Goal: Information Seeking & Learning: Compare options

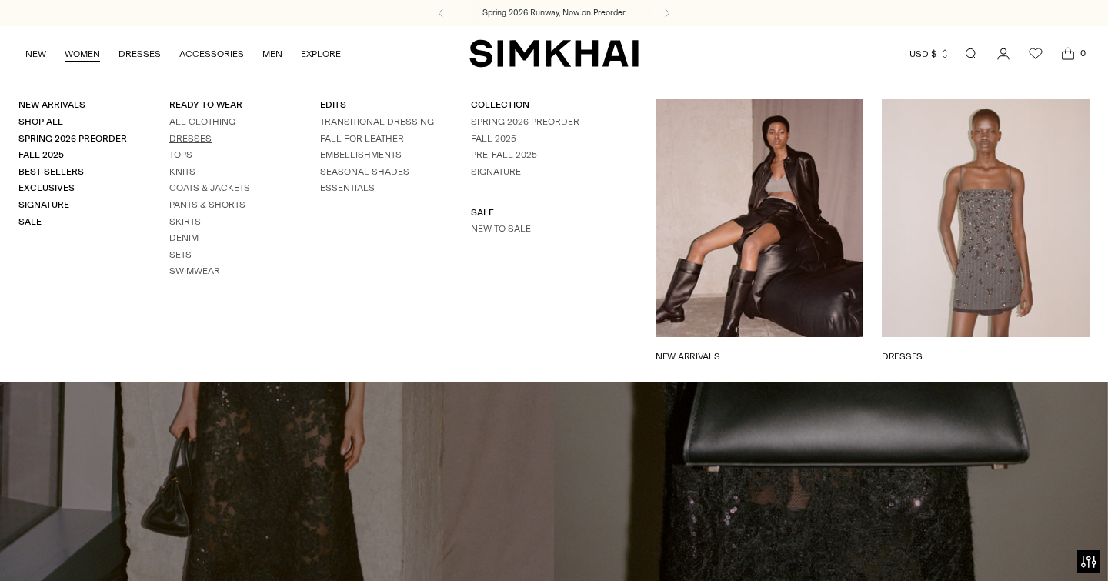
click at [193, 139] on link "Dresses" at bounding box center [190, 138] width 42 height 11
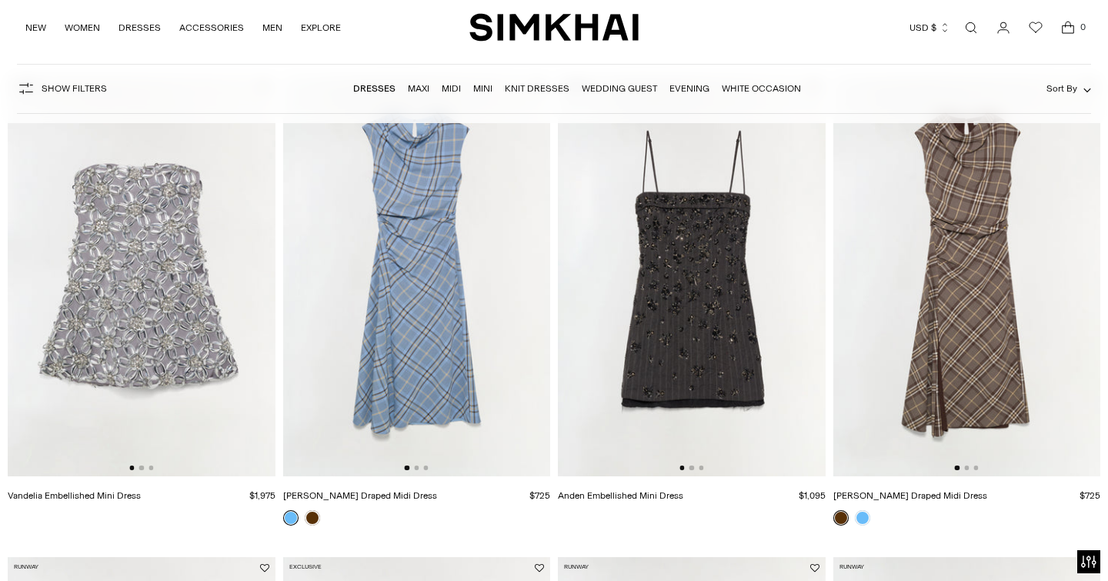
scroll to position [153, 0]
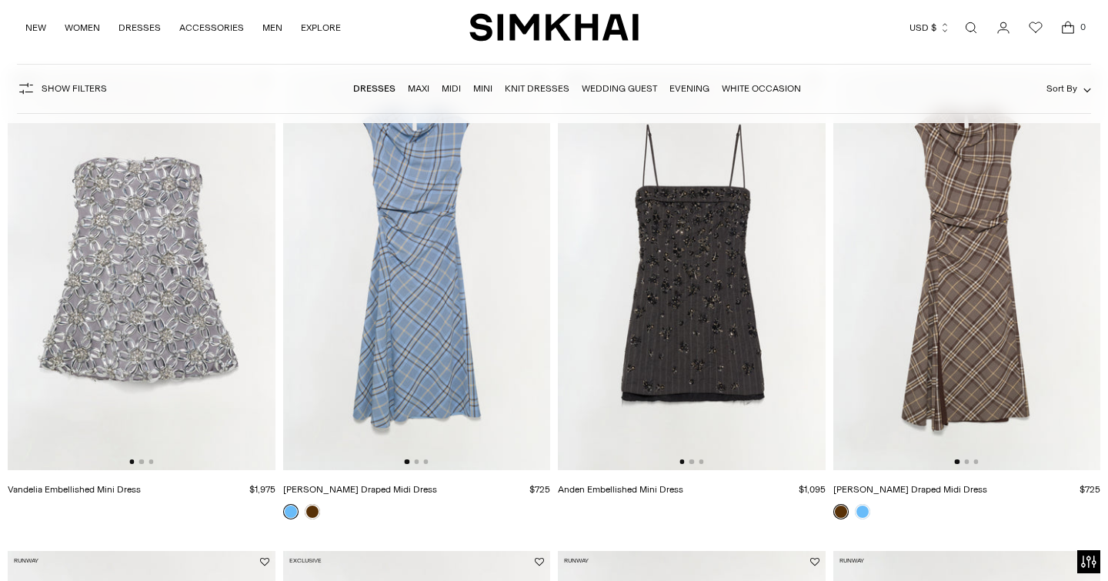
click at [943, 254] on img at bounding box center [968, 269] width 268 height 401
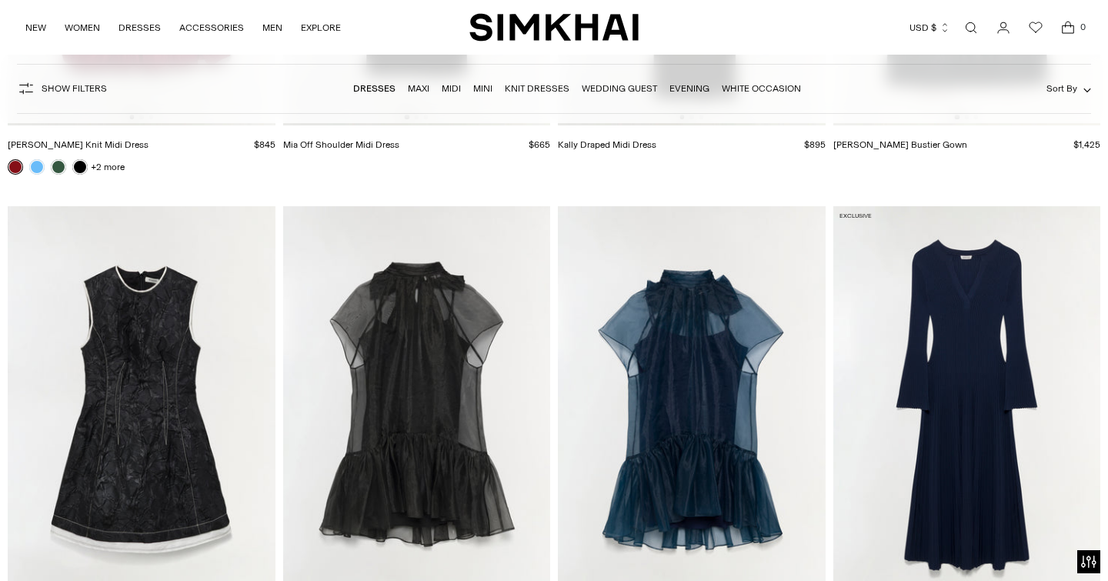
scroll to position [2951, 0]
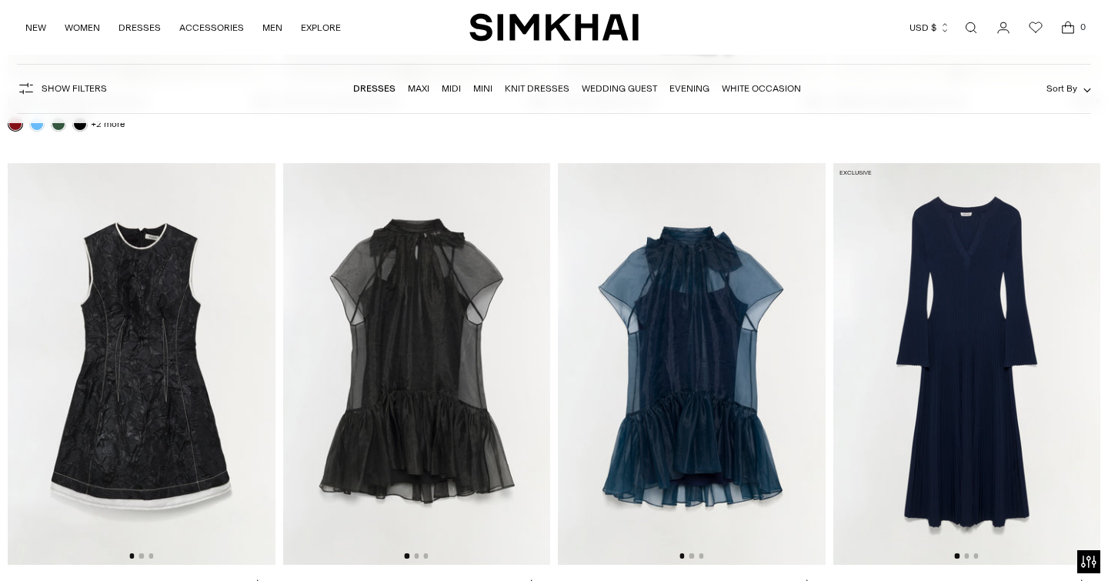
click at [408, 411] on img at bounding box center [417, 363] width 268 height 401
click at [714, 353] on img at bounding box center [692, 363] width 268 height 401
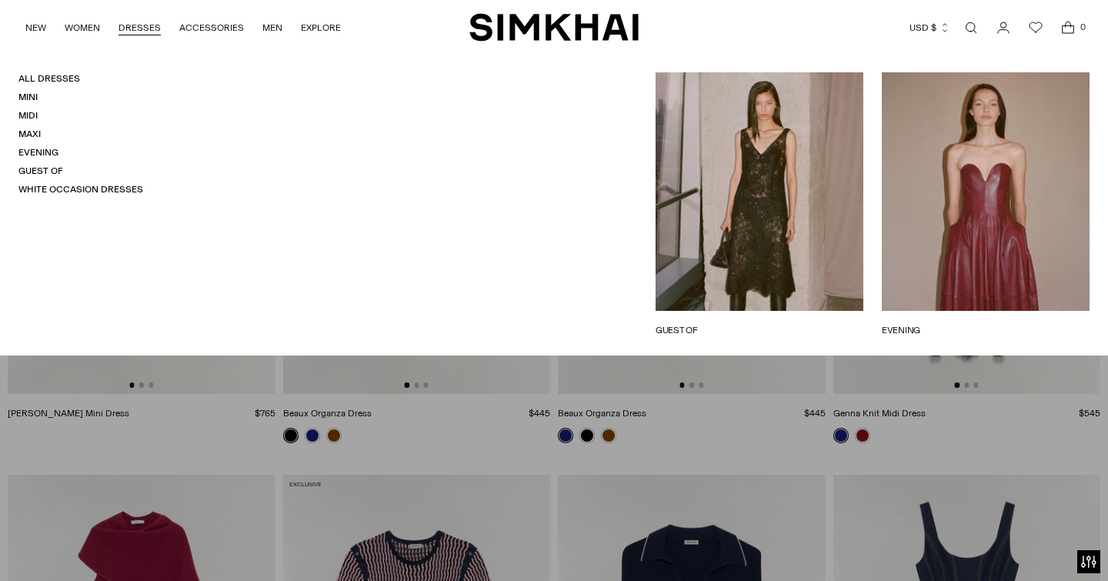
scroll to position [3234, 0]
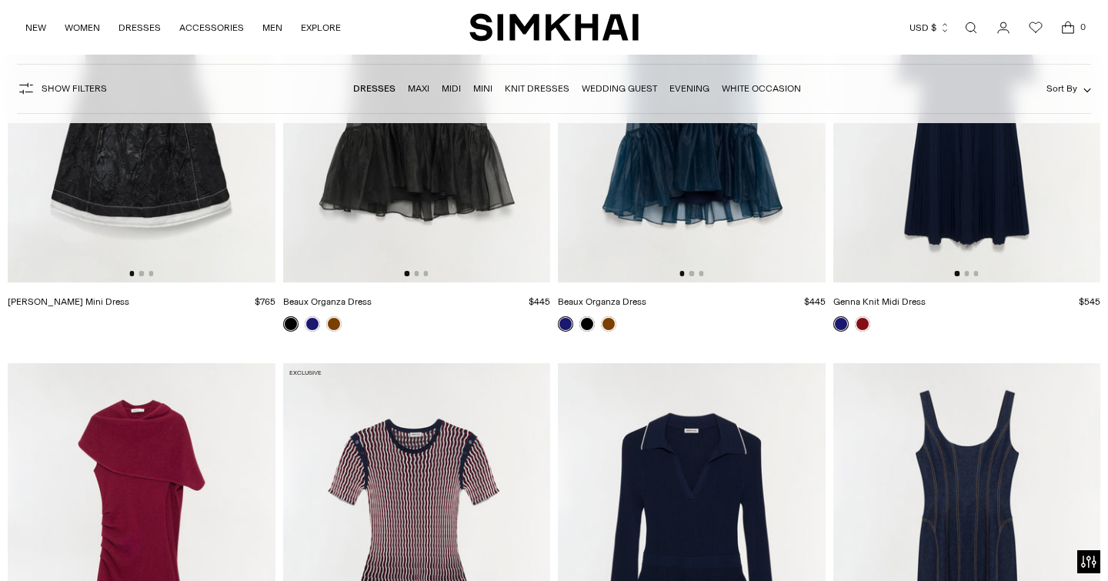
click at [546, 409] on img at bounding box center [417, 563] width 268 height 401
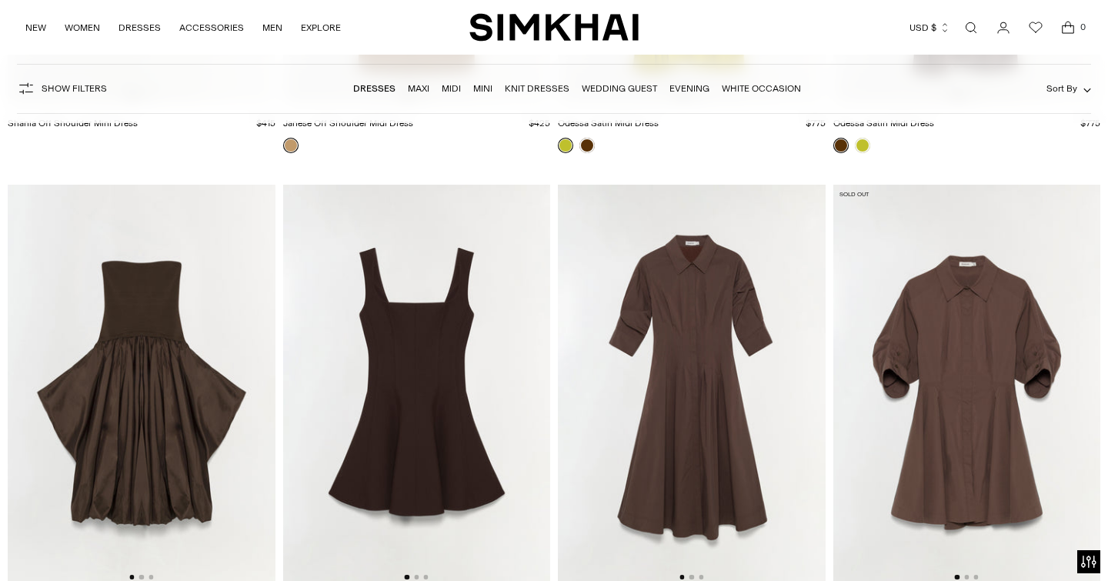
scroll to position [4363, 0]
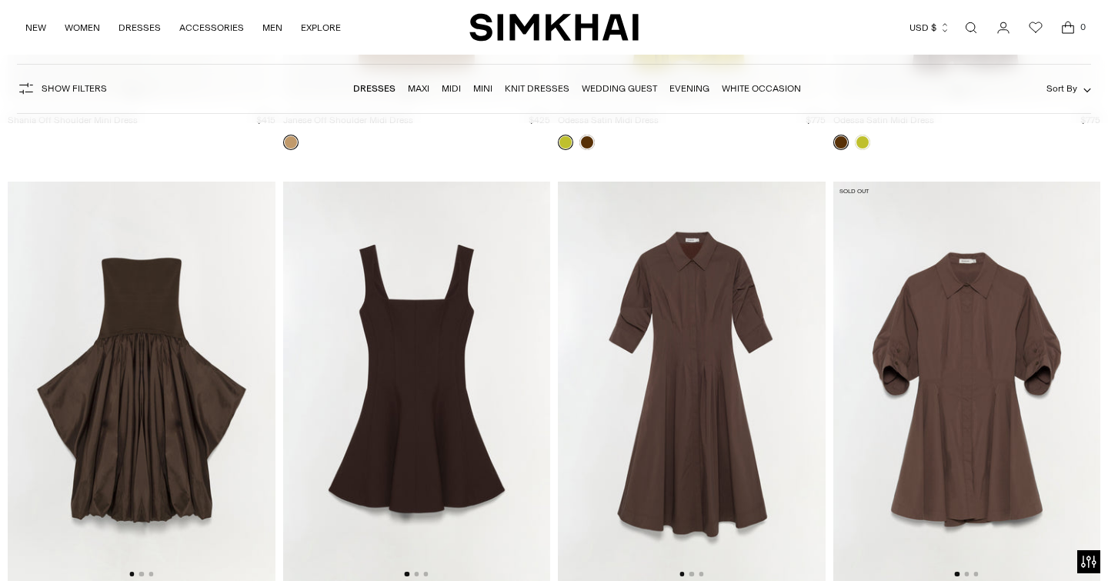
click at [673, 405] on img at bounding box center [692, 382] width 268 height 401
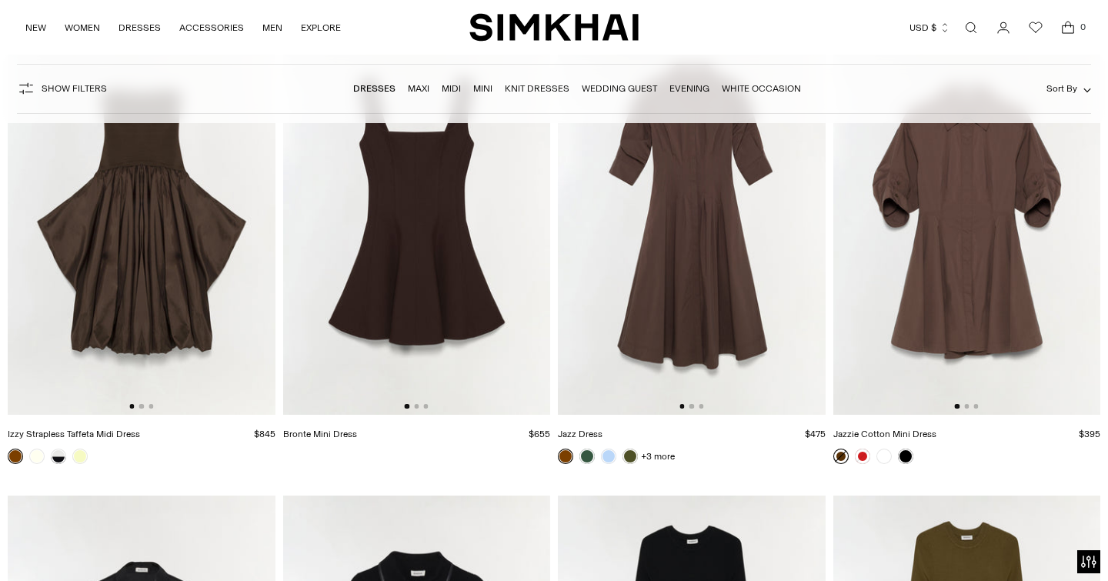
scroll to position [4521, 0]
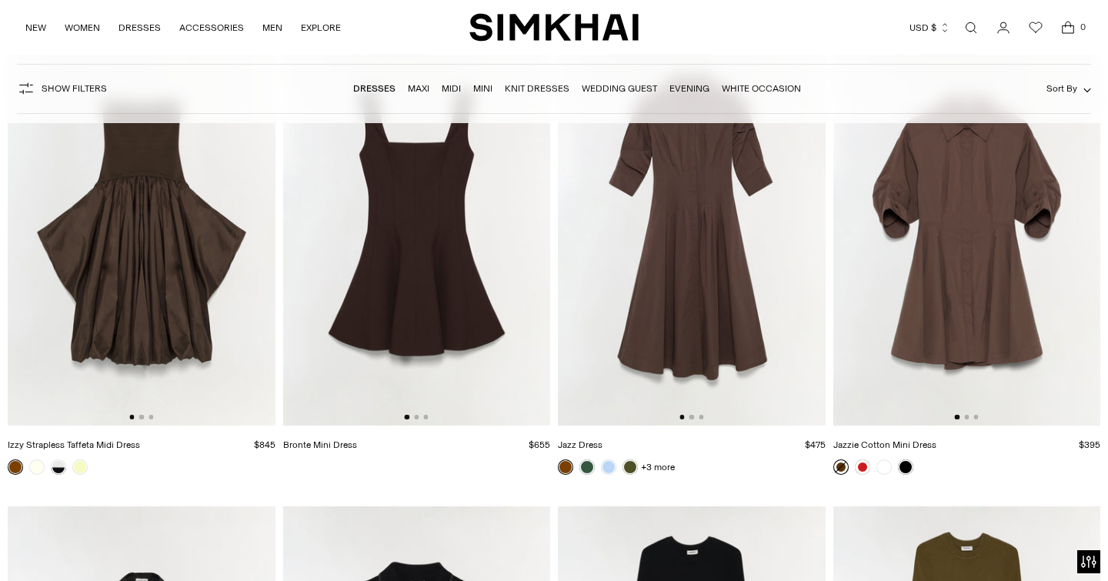
click at [951, 263] on img at bounding box center [968, 225] width 268 height 401
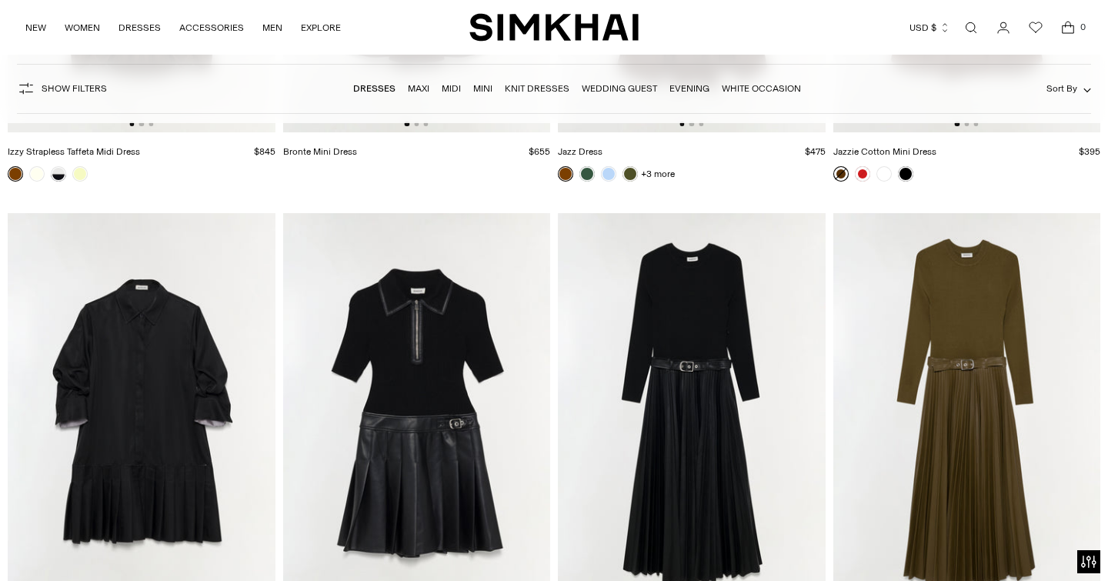
scroll to position [4815, 0]
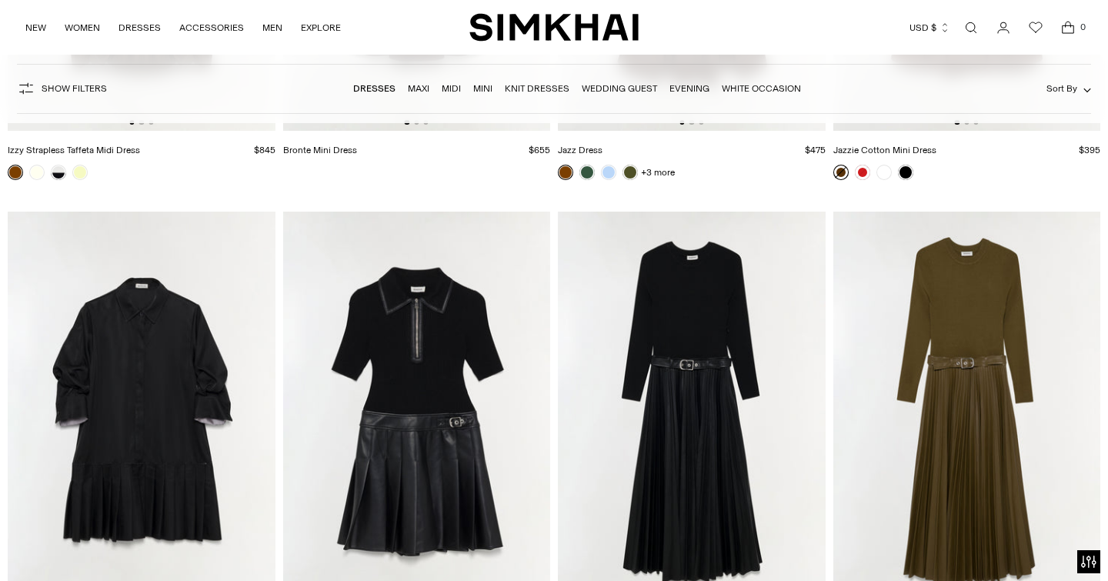
click at [955, 308] on img at bounding box center [968, 412] width 268 height 401
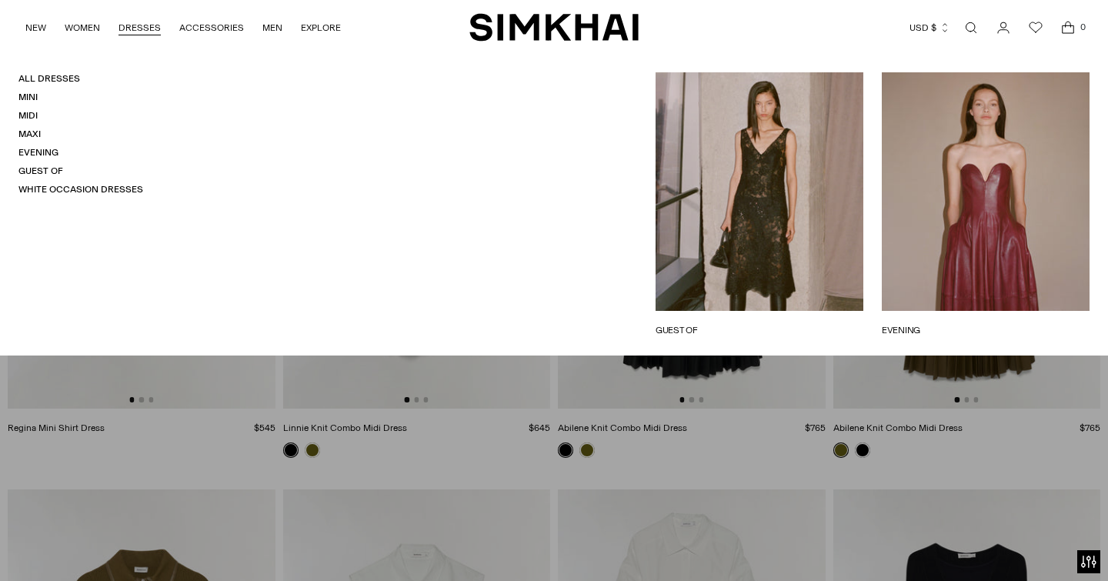
scroll to position [5068, 0]
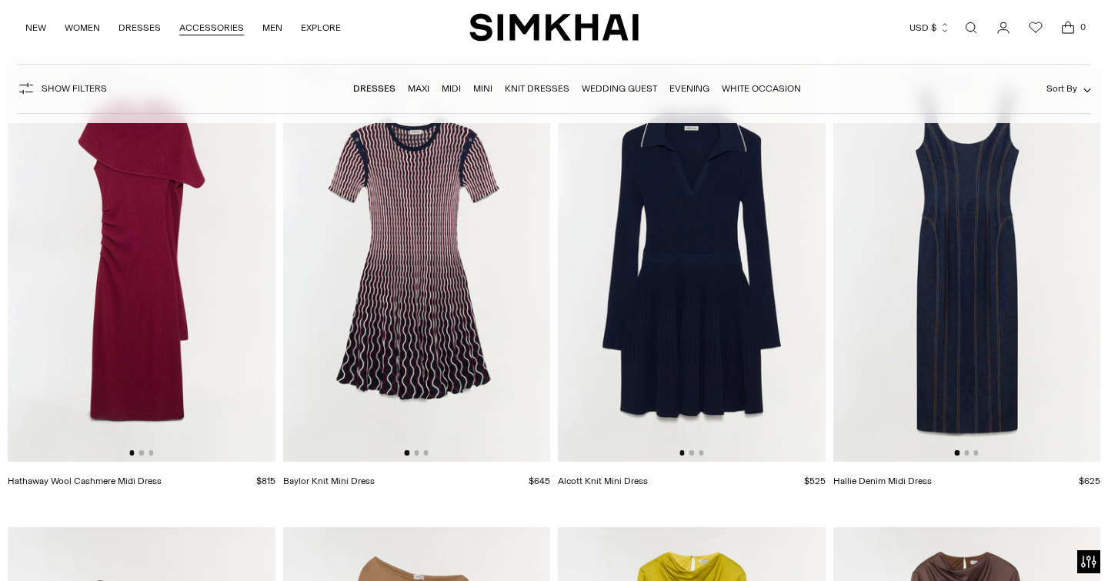
scroll to position [3062, 0]
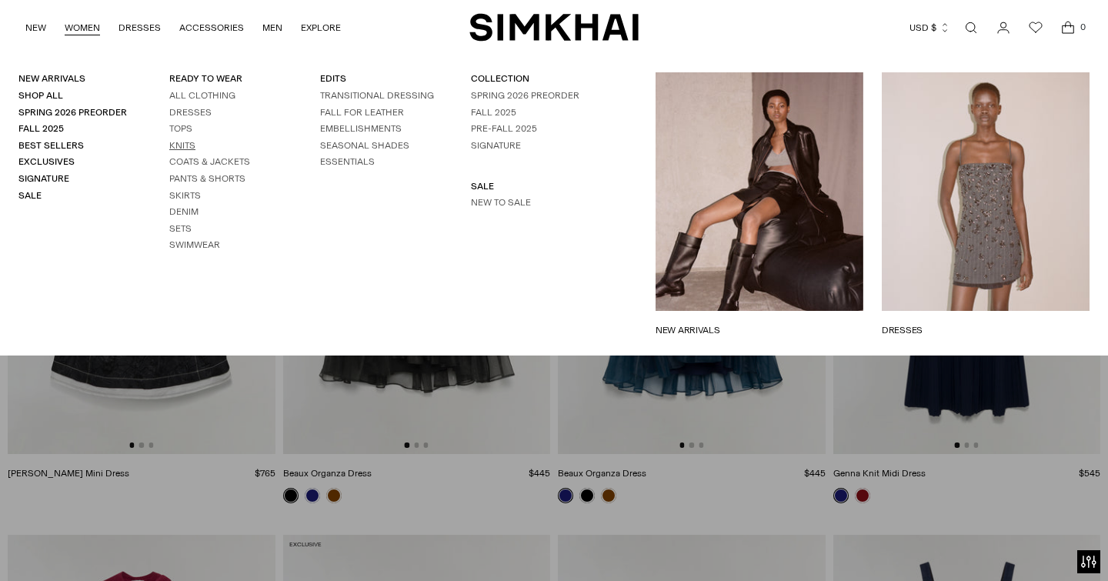
click at [176, 141] on link "Knits" at bounding box center [182, 145] width 26 height 11
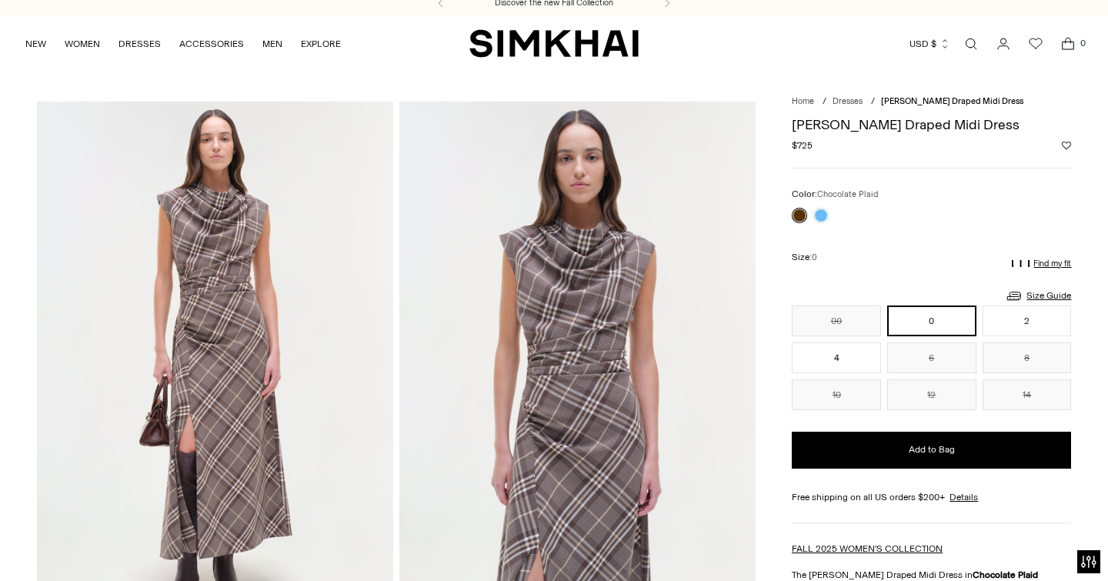
scroll to position [10, 0]
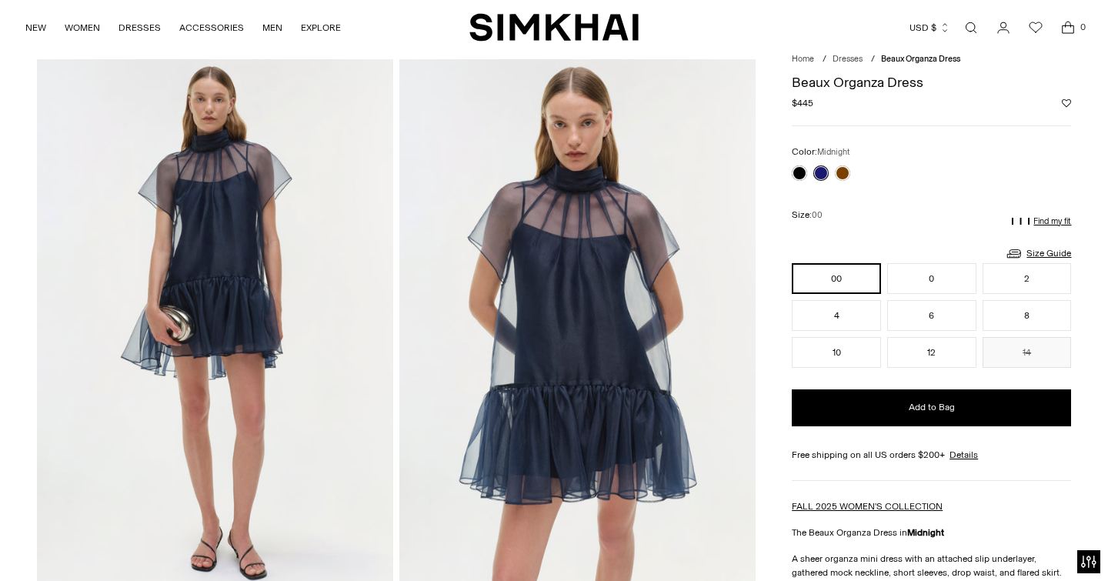
scroll to position [52, 0]
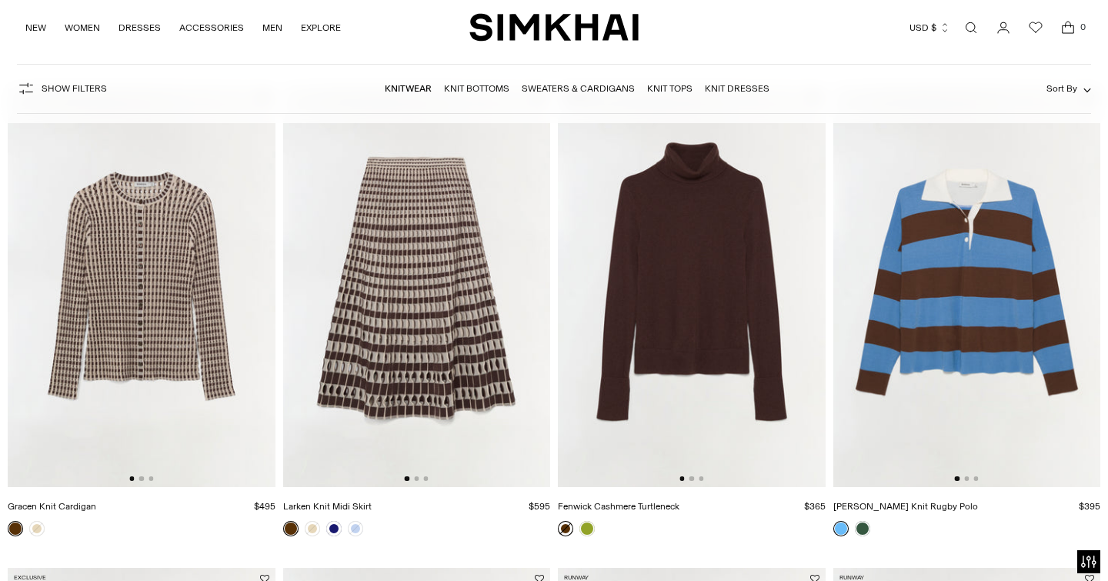
scroll to position [708, 0]
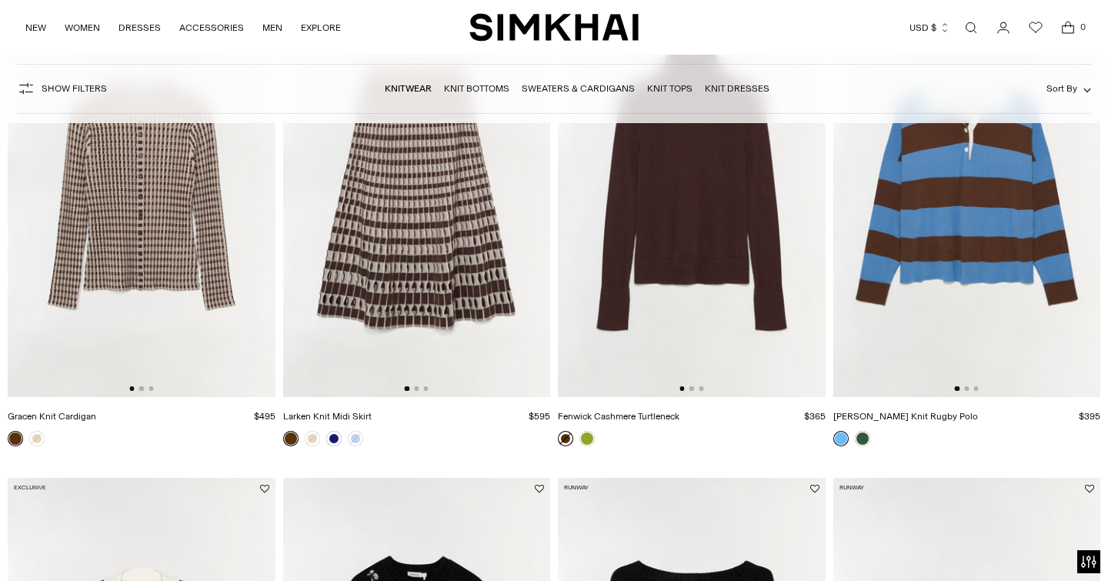
click at [369, 286] on img at bounding box center [417, 196] width 268 height 401
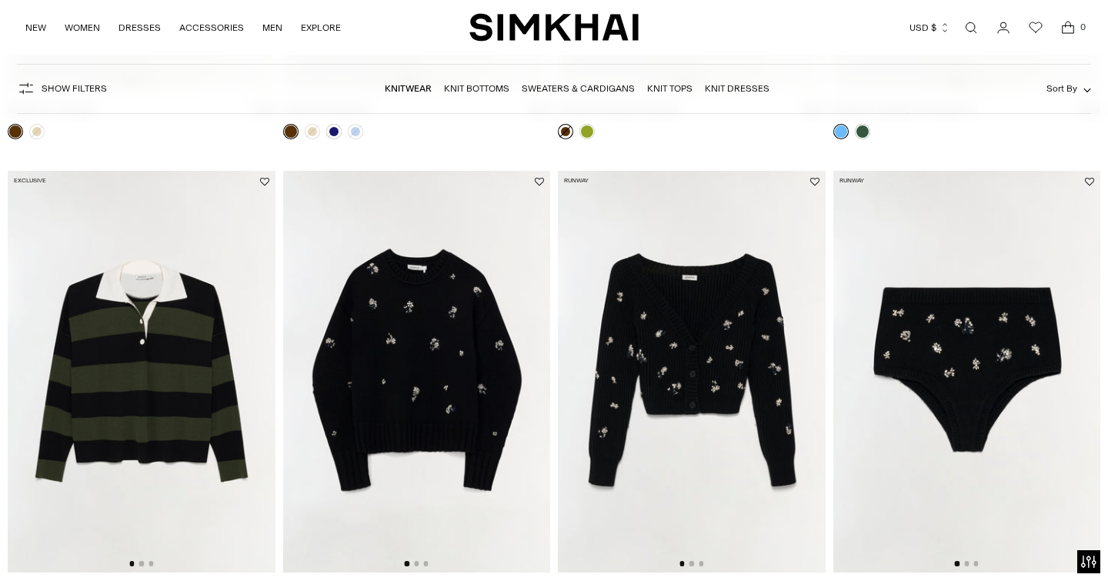
scroll to position [1071, 0]
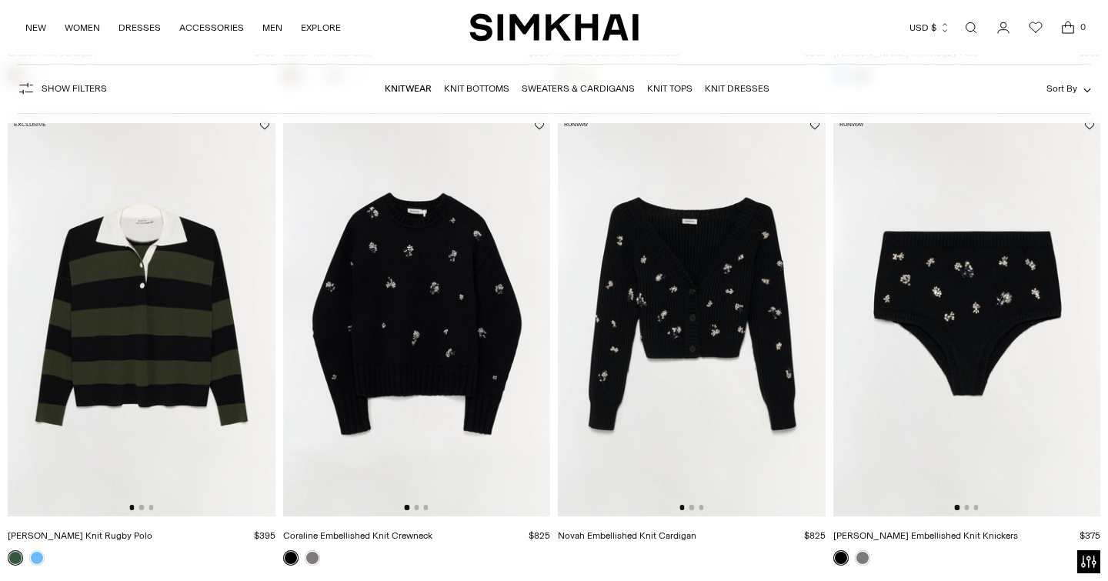
click at [383, 313] on img at bounding box center [417, 315] width 268 height 401
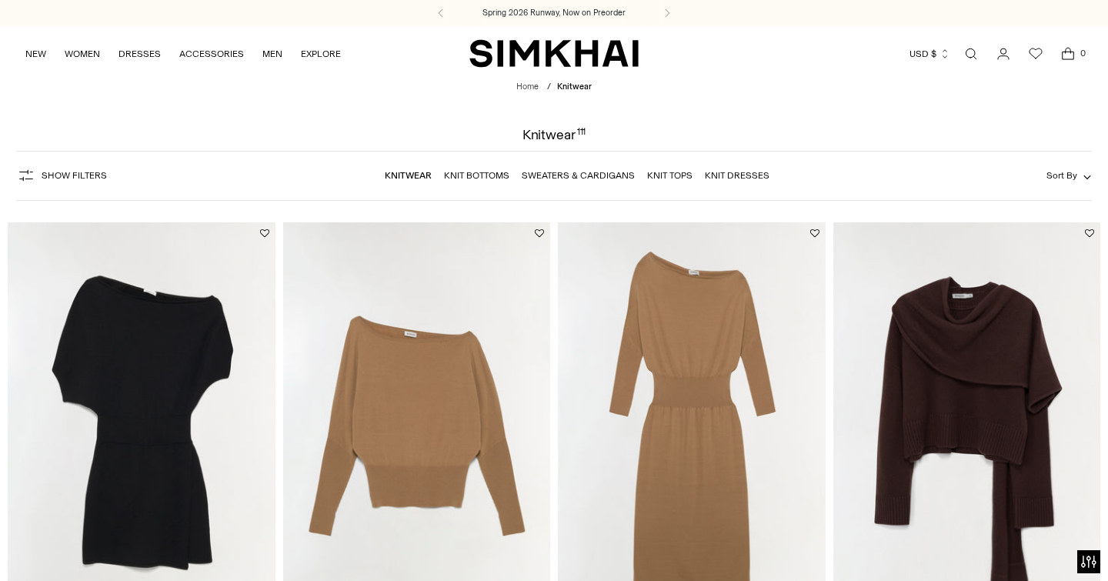
scroll to position [0, 0]
click at [542, 173] on link "Sweaters & Cardigans" at bounding box center [578, 175] width 113 height 11
click at [670, 173] on link "Knit Tops" at bounding box center [669, 175] width 45 height 11
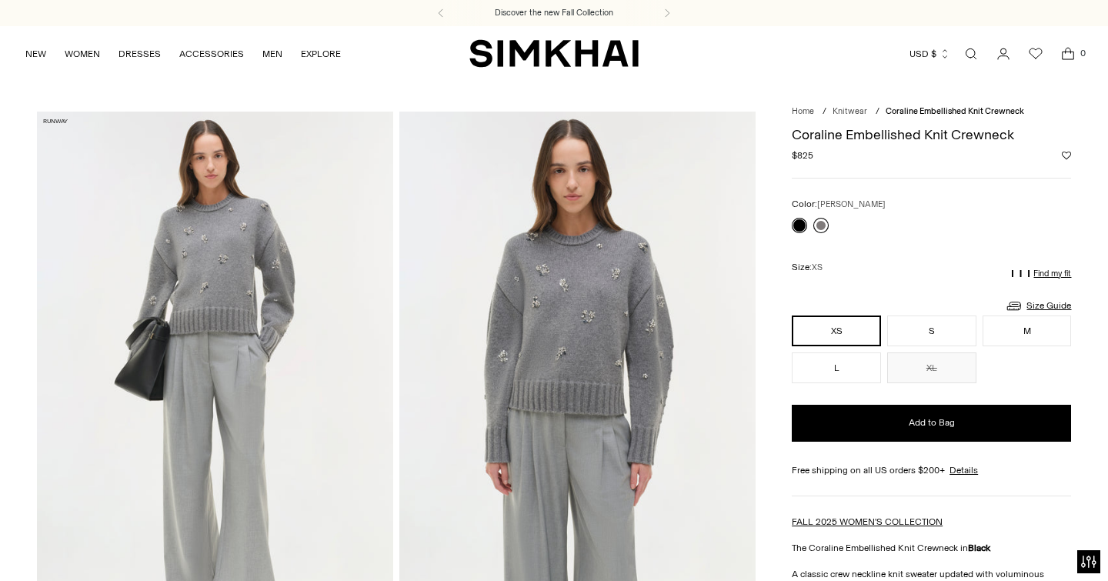
click at [821, 226] on link at bounding box center [821, 225] width 15 height 15
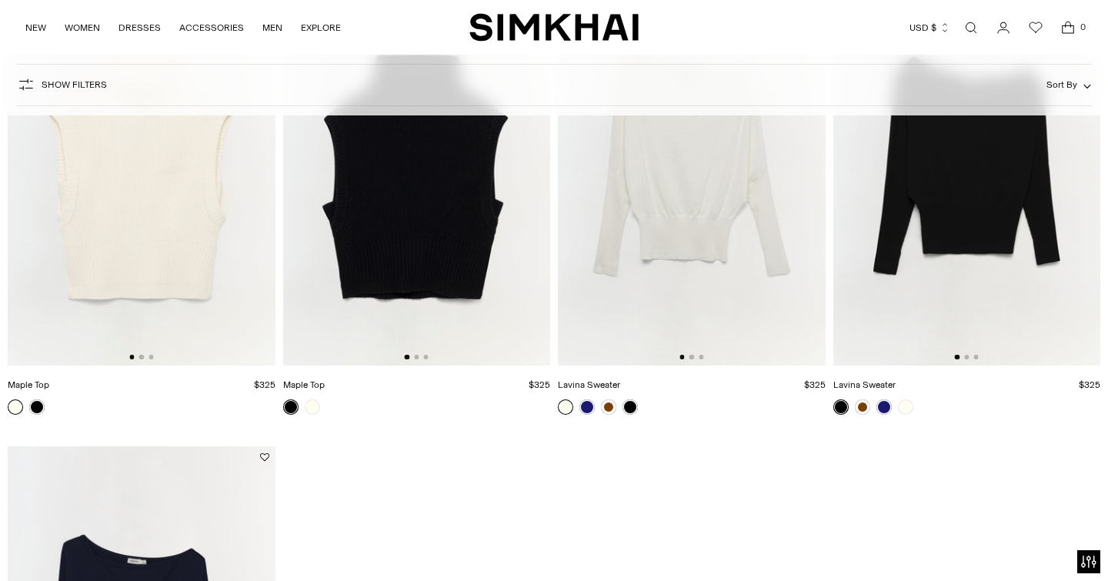
scroll to position [286, 0]
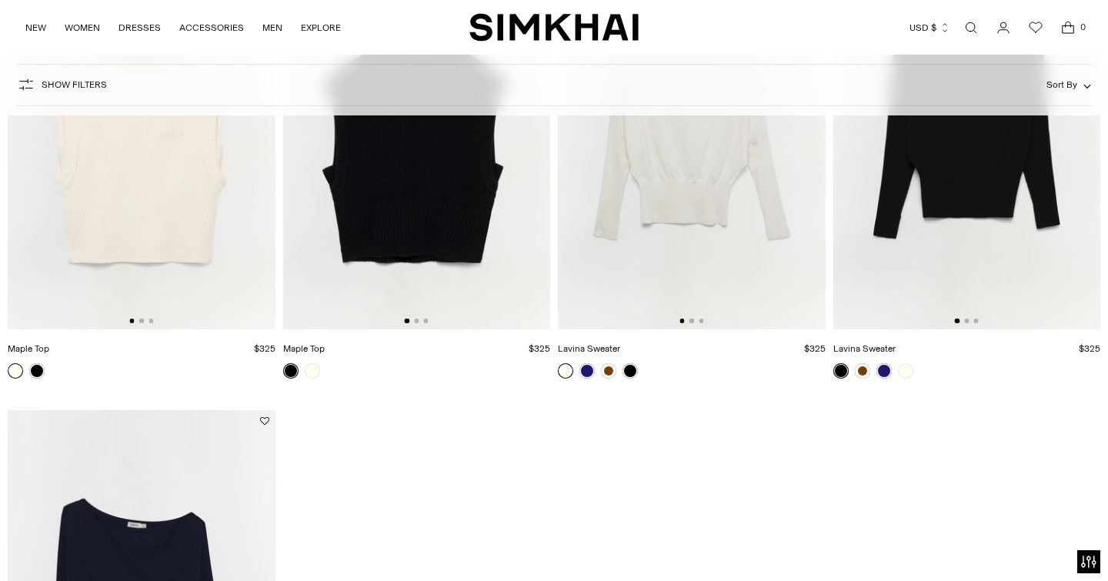
click at [411, 205] on img at bounding box center [417, 128] width 268 height 401
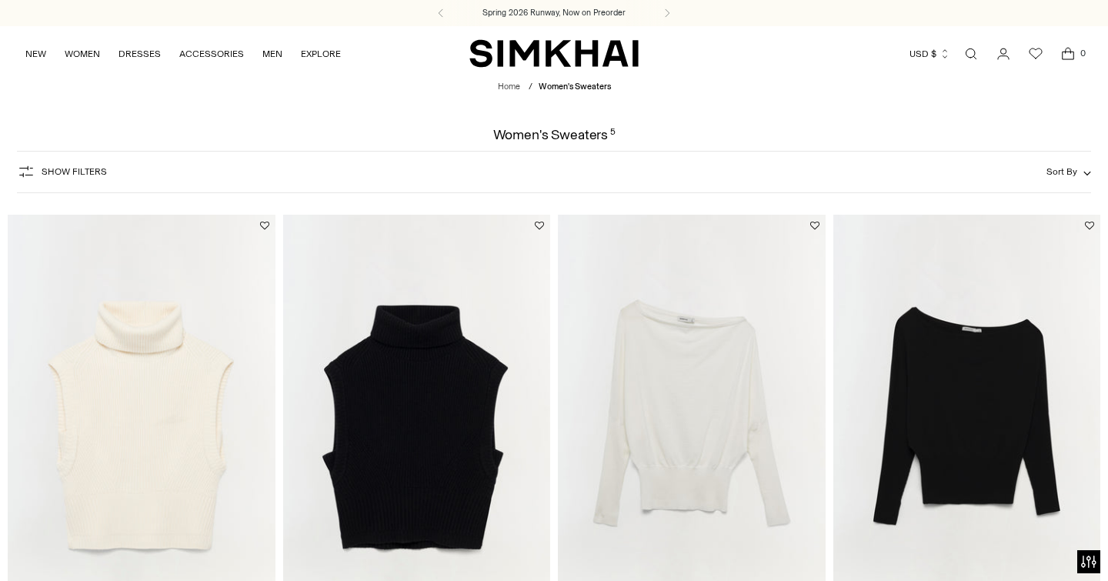
scroll to position [0, 0]
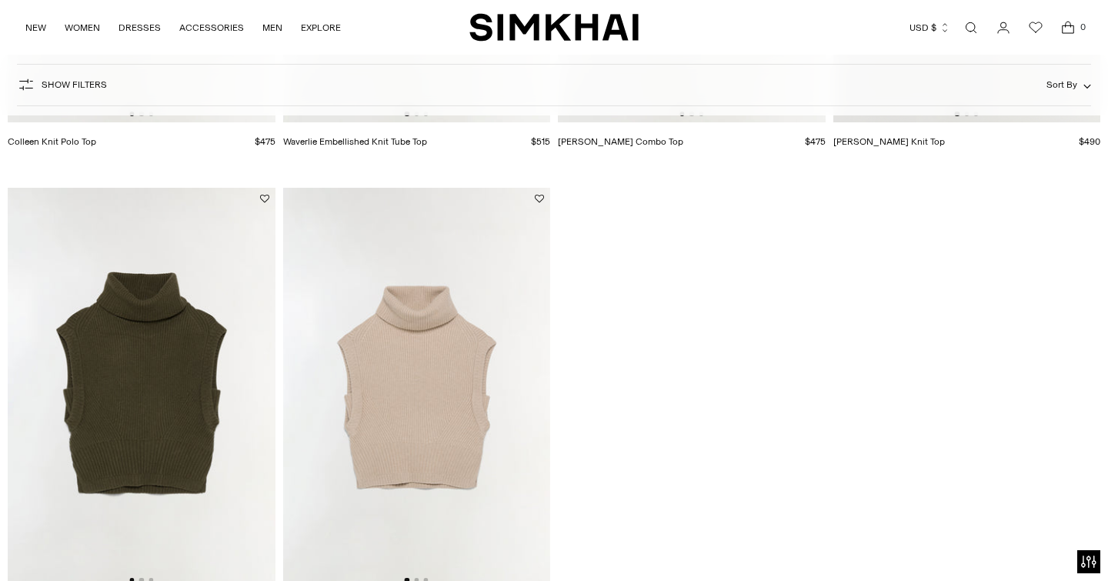
scroll to position [2418, 0]
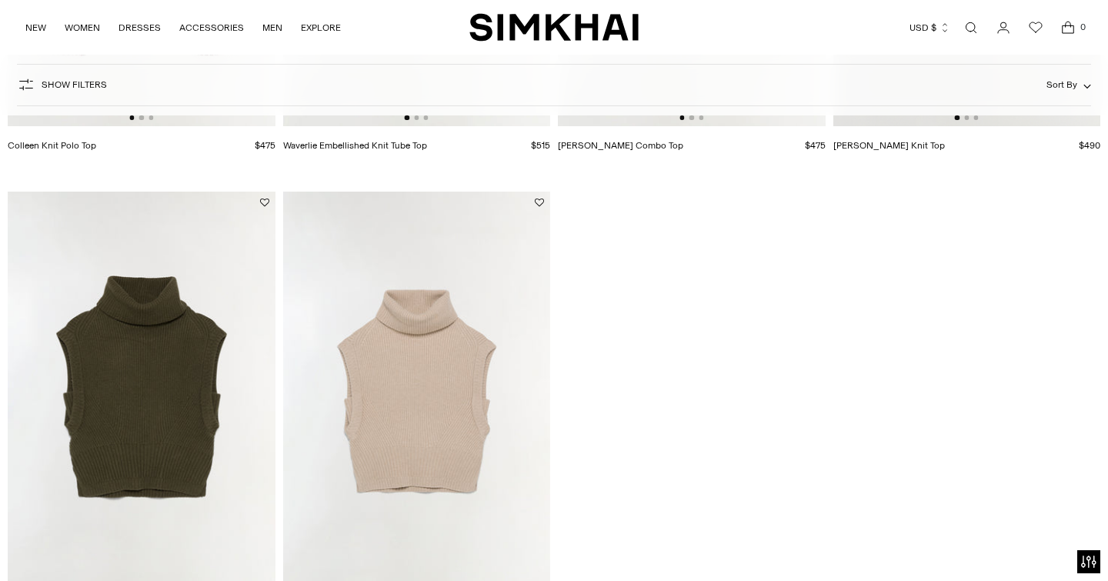
click at [128, 411] on img at bounding box center [142, 392] width 268 height 401
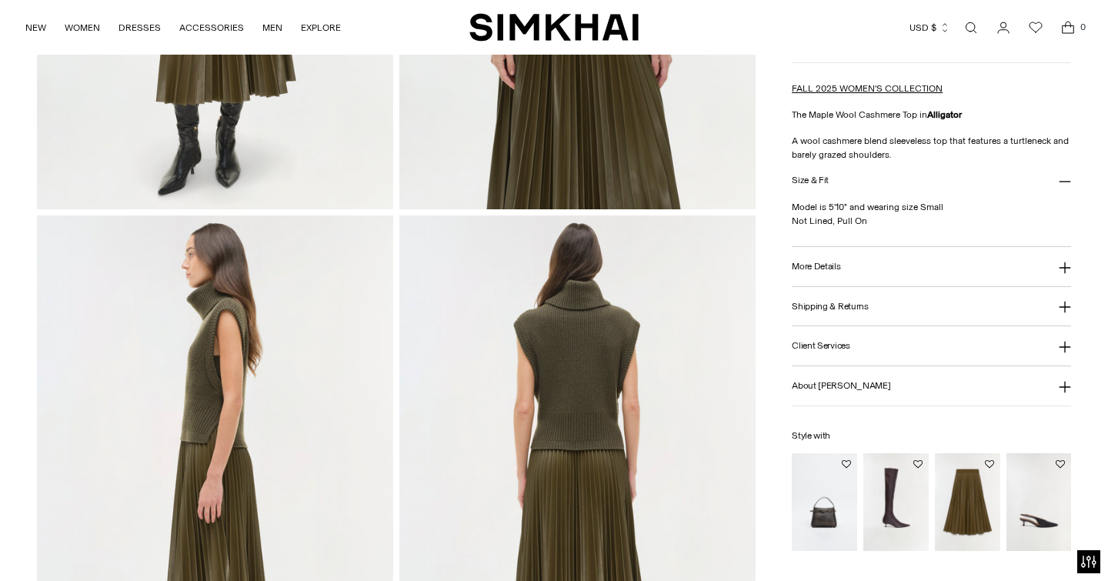
scroll to position [448, 0]
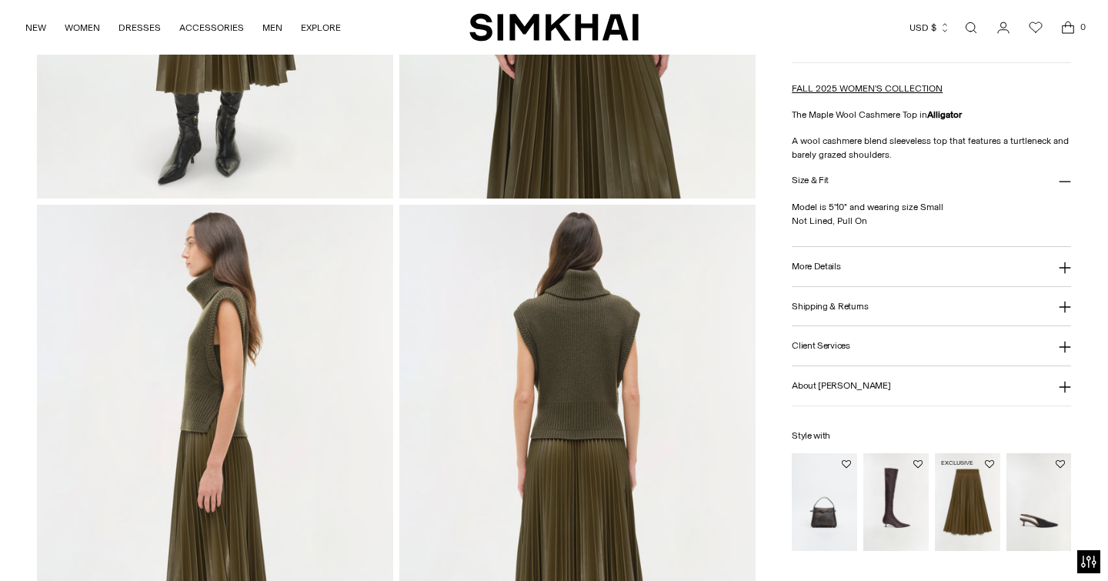
click at [0, 0] on img "Kezia Vegan Leather Midi Skirt" at bounding box center [0, 0] width 0 height 0
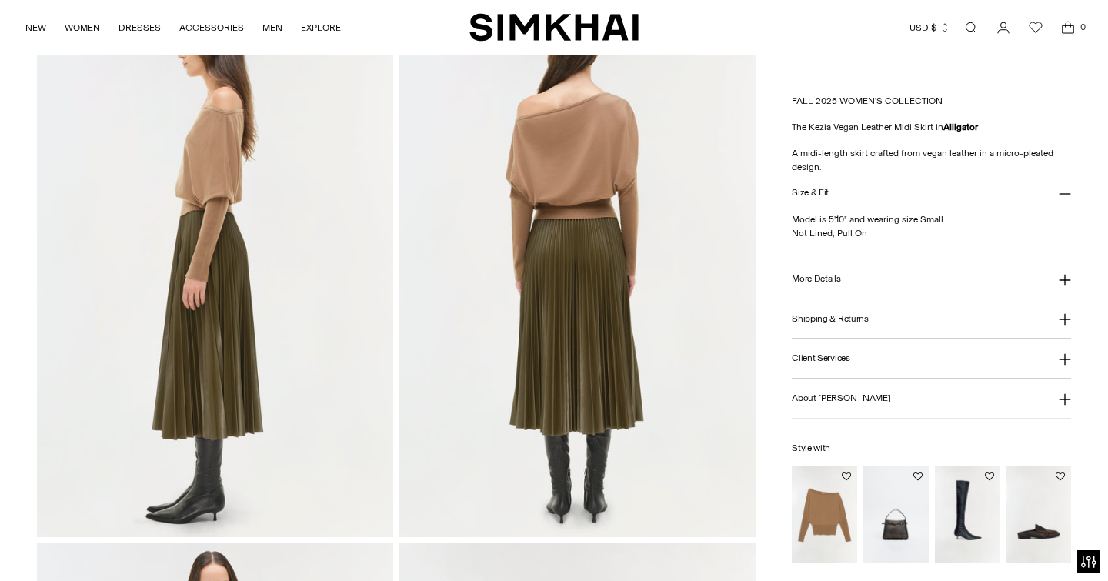
scroll to position [650, 0]
click at [0, 0] on img "Lavina Off Shoulder Sweater" at bounding box center [0, 0] width 0 height 0
